Goal: Information Seeking & Learning: Learn about a topic

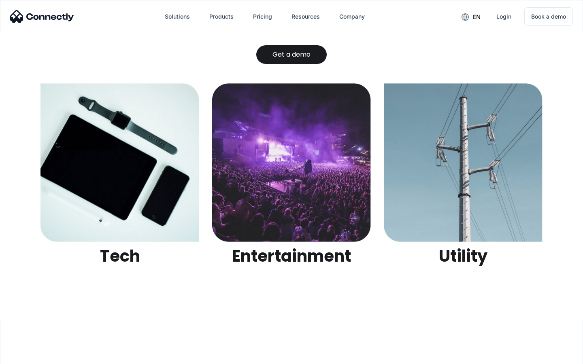
scroll to position [2554, 0]
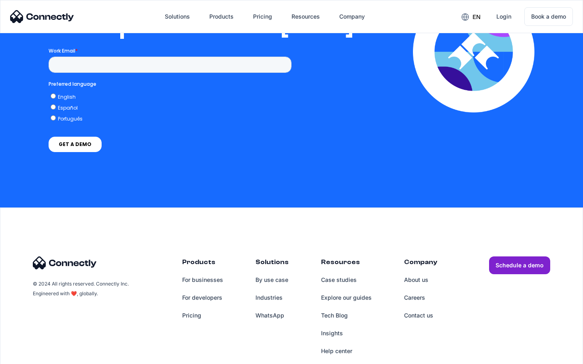
scroll to position [1647, 0]
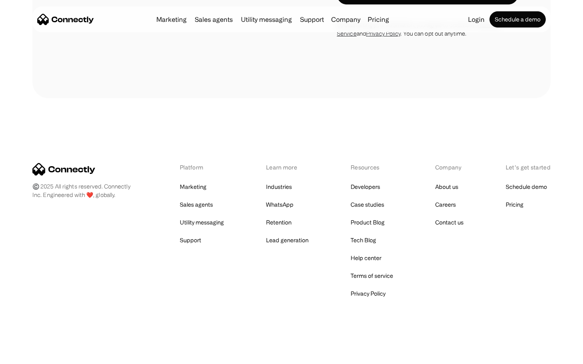
scroll to position [884, 0]
